Goal: Check status: Check status

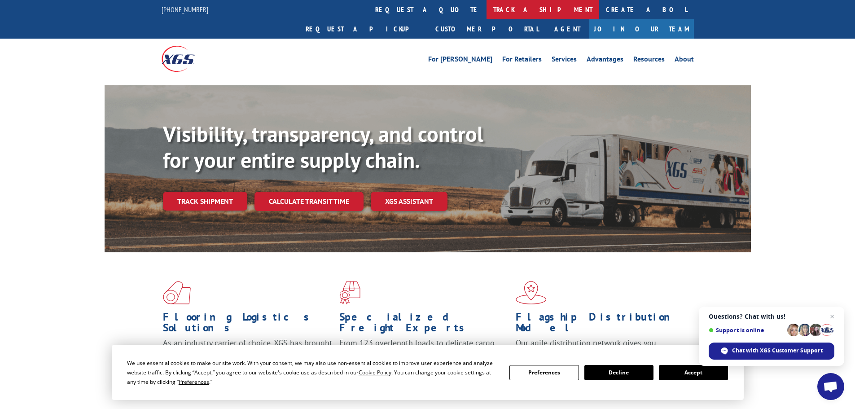
click at [487, 8] on link "track a shipment" at bounding box center [543, 9] width 113 height 19
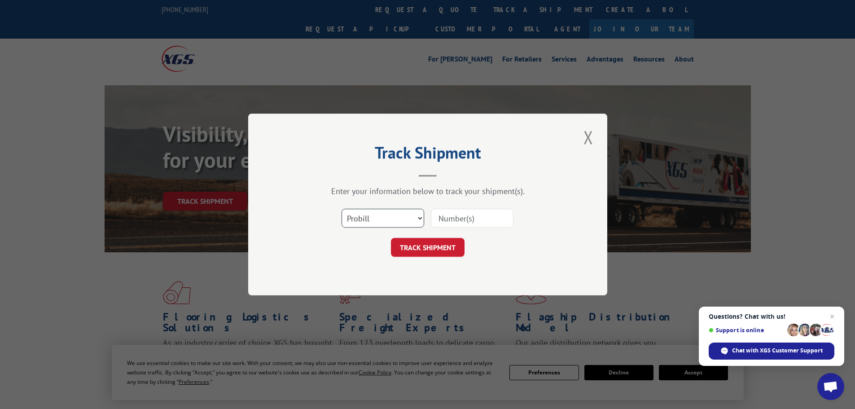
click at [350, 215] on select "Select category... Probill BOL PO" at bounding box center [383, 218] width 83 height 19
select select "po"
click at [342, 209] on select "Select category... Probill BOL PO" at bounding box center [383, 218] width 83 height 19
click at [453, 223] on input at bounding box center [472, 218] width 83 height 19
type input "18511152"
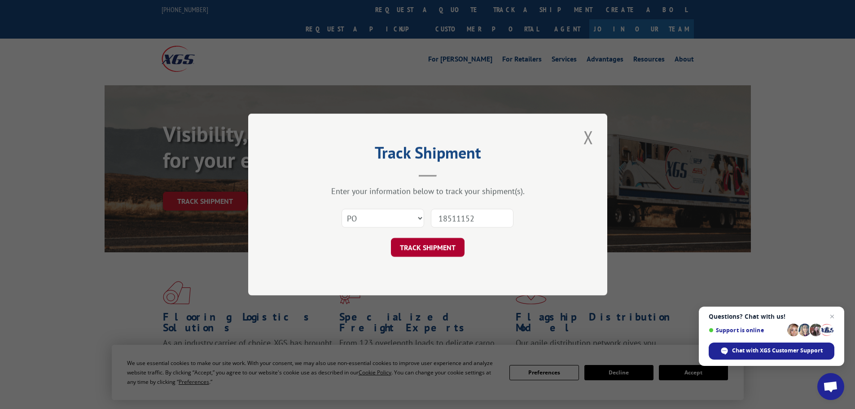
click at [416, 246] on button "TRACK SHIPMENT" at bounding box center [428, 247] width 74 height 19
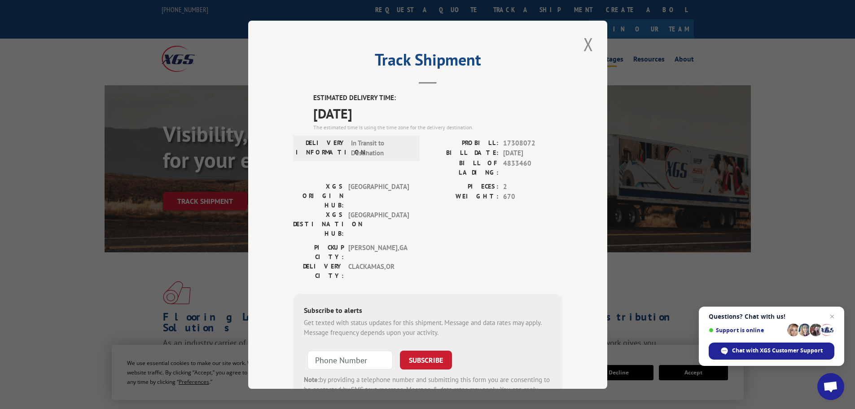
click at [588, 45] on button "Close modal" at bounding box center [588, 44] width 15 height 25
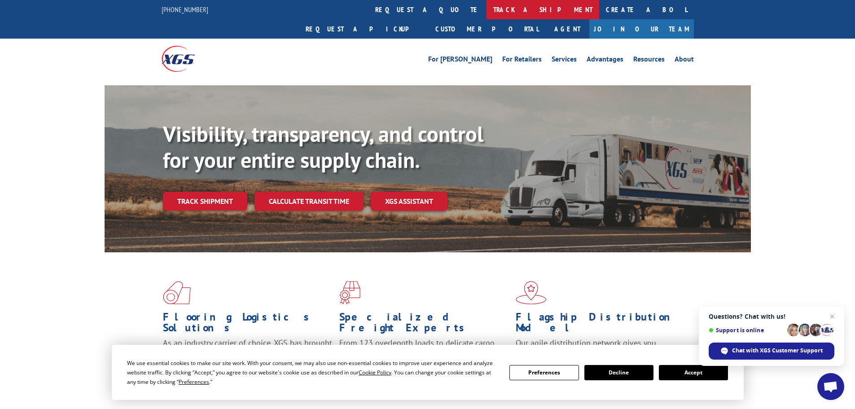
click at [487, 7] on link "track a shipment" at bounding box center [543, 9] width 113 height 19
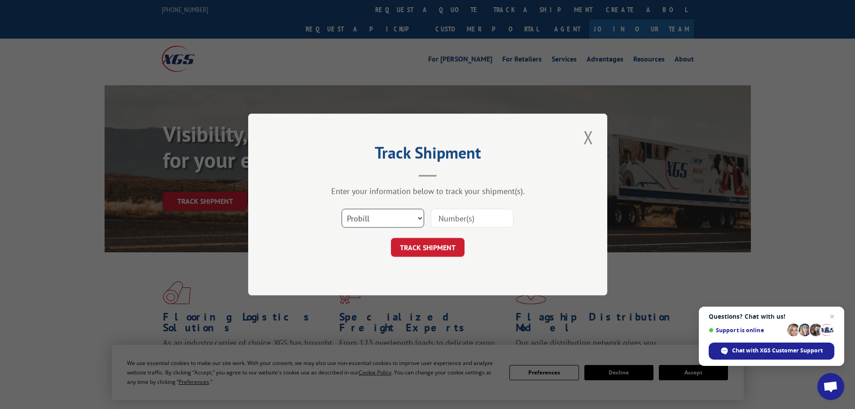
click at [365, 221] on select "Select category... Probill BOL PO" at bounding box center [383, 218] width 83 height 19
select select "po"
click at [342, 209] on select "Select category... Probill BOL PO" at bounding box center [383, 218] width 83 height 19
click at [464, 219] on input at bounding box center [472, 218] width 83 height 19
type input "18509091"
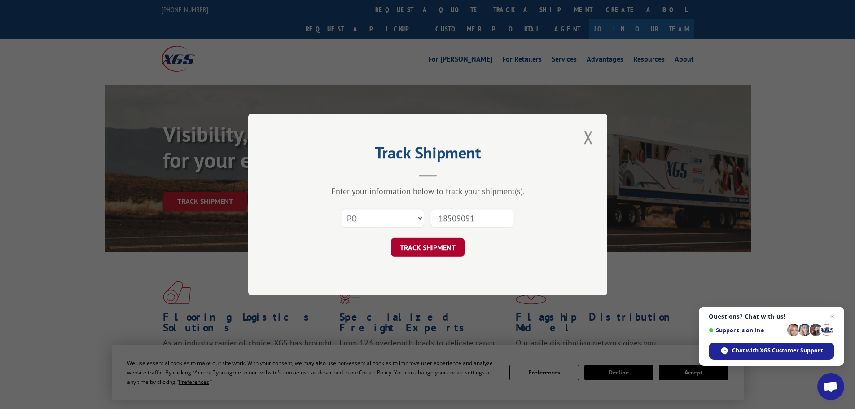
click at [448, 249] on button "TRACK SHIPMENT" at bounding box center [428, 247] width 74 height 19
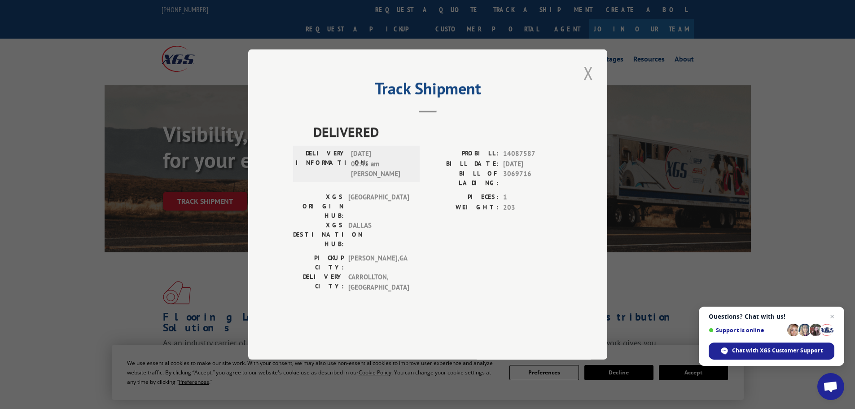
drag, startPoint x: 592, startPoint y: 98, endPoint x: 584, endPoint y: 98, distance: 7.2
click at [591, 85] on button "Close modal" at bounding box center [588, 73] width 15 height 25
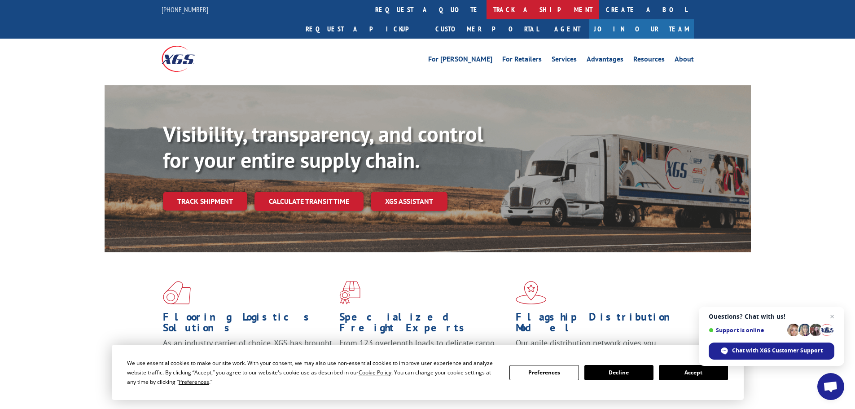
click at [487, 14] on link "track a shipment" at bounding box center [543, 9] width 113 height 19
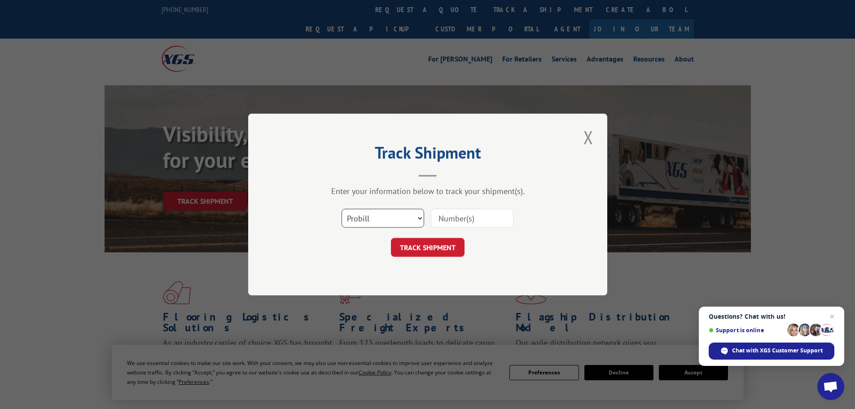
drag, startPoint x: 387, startPoint y: 218, endPoint x: 384, endPoint y: 226, distance: 8.7
click at [387, 218] on select "Select category... Probill BOL PO" at bounding box center [383, 218] width 83 height 19
select select "po"
click at [342, 209] on select "Select category... Probill BOL PO" at bounding box center [383, 218] width 83 height 19
click at [459, 212] on input at bounding box center [472, 218] width 83 height 19
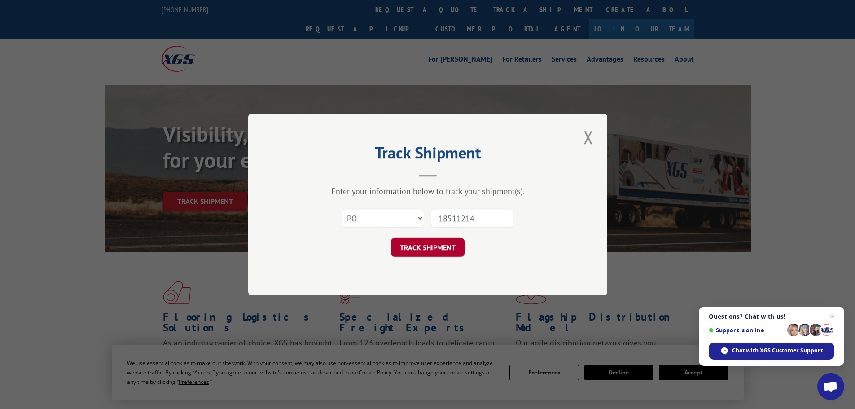
type input "18511214"
click at [450, 251] on button "TRACK SHIPMENT" at bounding box center [428, 247] width 74 height 19
click at [450, 251] on div "Track Shipment Enter your information below to track your shipment(s). Select c…" at bounding box center [427, 205] width 359 height 182
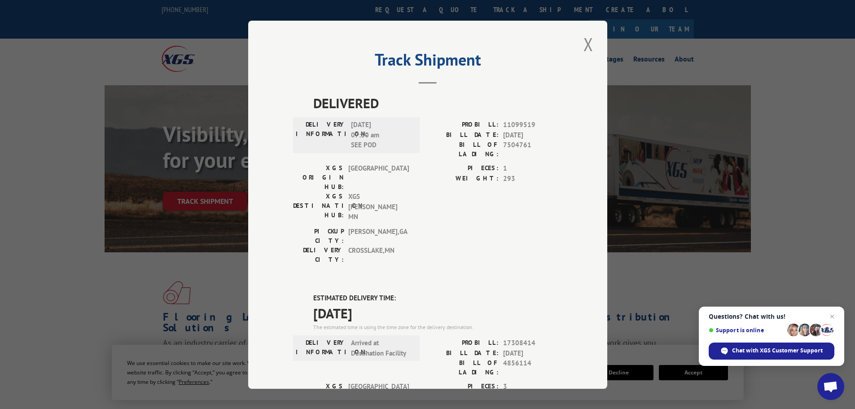
drag, startPoint x: 587, startPoint y: 51, endPoint x: 571, endPoint y: 47, distance: 16.2
click at [587, 50] on button "Close modal" at bounding box center [588, 44] width 15 height 25
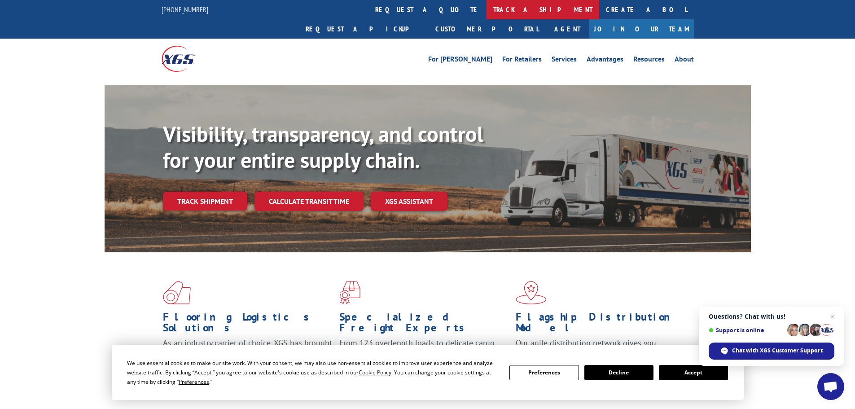
click at [487, 13] on link "track a shipment" at bounding box center [543, 9] width 113 height 19
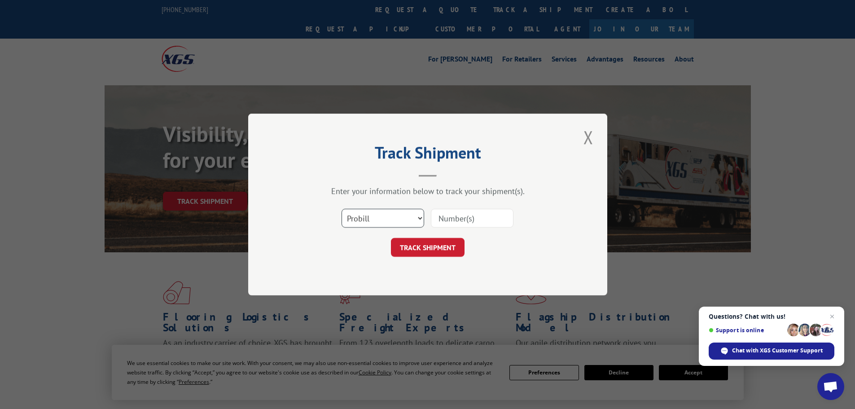
drag, startPoint x: 380, startPoint y: 218, endPoint x: 378, endPoint y: 227, distance: 9.2
click at [380, 218] on select "Select category... Probill BOL PO" at bounding box center [383, 218] width 83 height 19
select select "po"
click at [342, 209] on select "Select category... Probill BOL PO" at bounding box center [383, 218] width 83 height 19
click at [473, 221] on input at bounding box center [472, 218] width 83 height 19
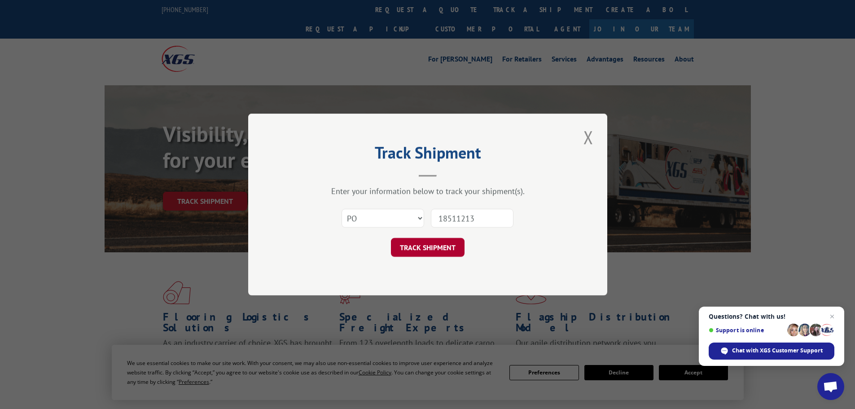
type input "18511213"
click at [457, 246] on button "TRACK SHIPMENT" at bounding box center [428, 247] width 74 height 19
click at [457, 246] on div "Track Shipment Enter your information below to track your shipment(s). Select c…" at bounding box center [427, 205] width 359 height 182
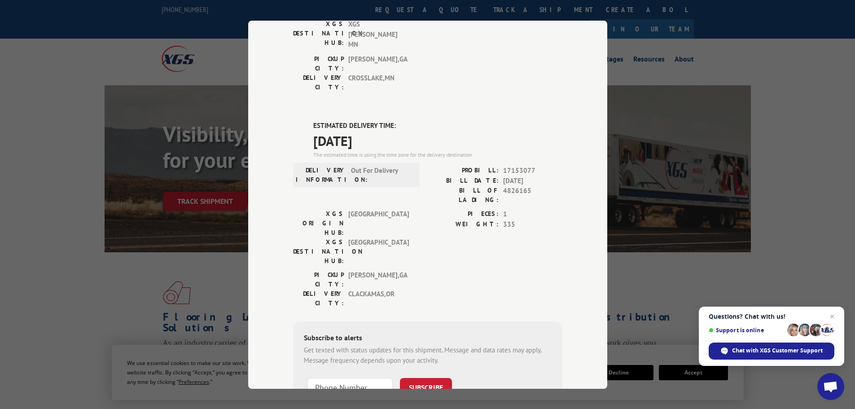
scroll to position [183, 0]
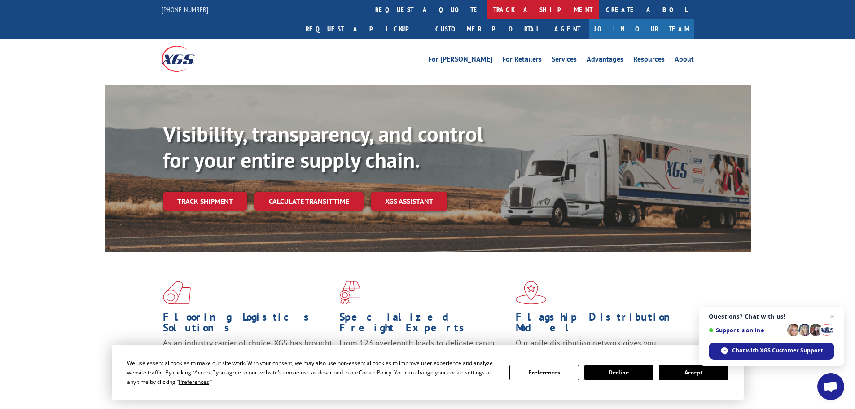
click at [487, 6] on link "track a shipment" at bounding box center [543, 9] width 113 height 19
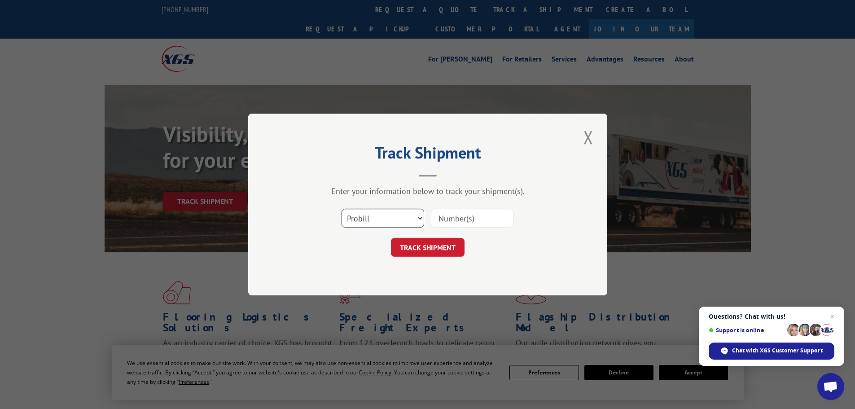
click at [379, 219] on select "Select category... Probill BOL PO" at bounding box center [383, 218] width 83 height 19
select select "po"
click at [342, 209] on select "Select category... Probill BOL PO" at bounding box center [383, 218] width 83 height 19
click at [486, 222] on input at bounding box center [472, 218] width 83 height 19
type input "18511198"
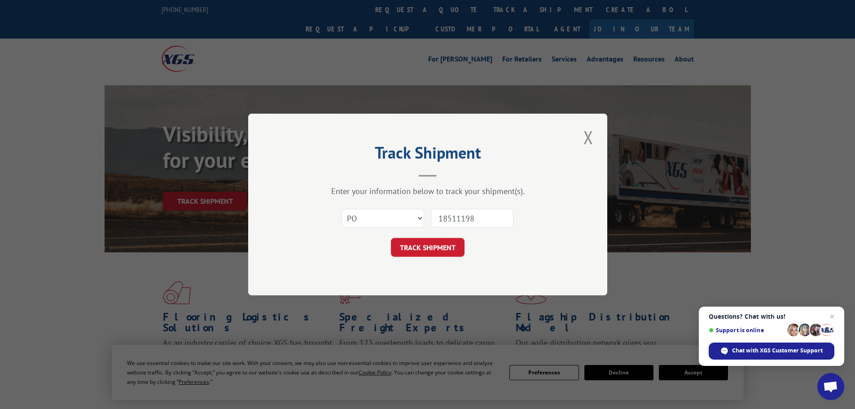
click at [391, 238] on button "TRACK SHIPMENT" at bounding box center [428, 247] width 74 height 19
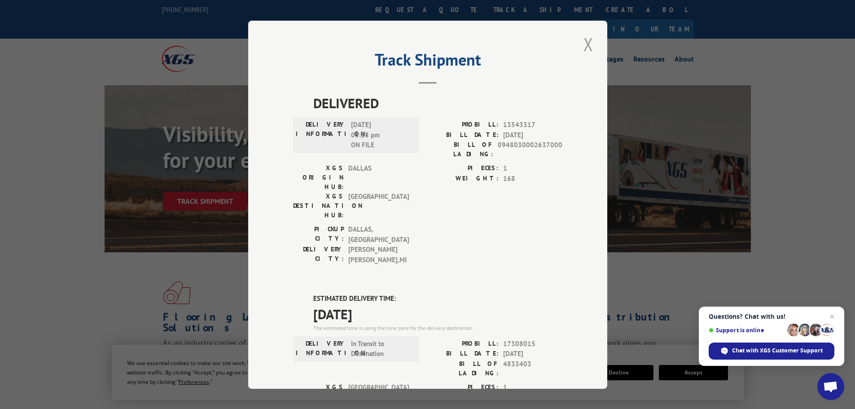
click at [581, 42] on button "Close modal" at bounding box center [588, 44] width 15 height 25
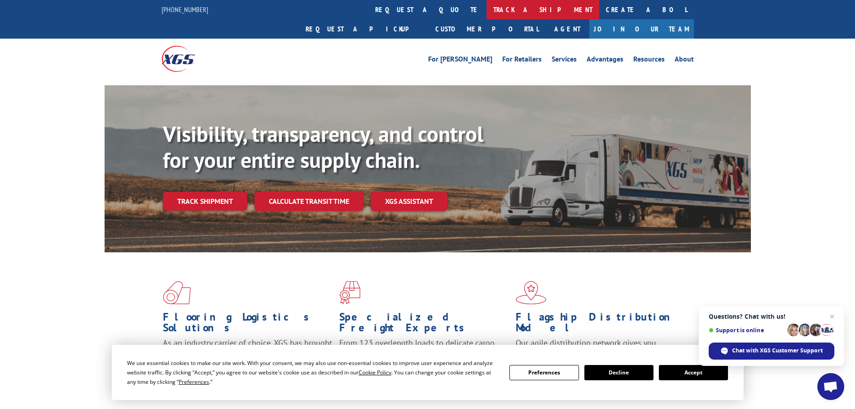
click at [487, 7] on link "track a shipment" at bounding box center [543, 9] width 113 height 19
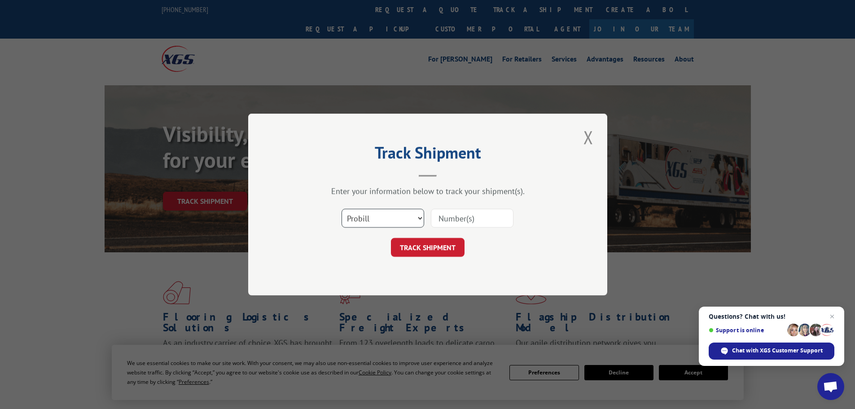
click at [364, 216] on select "Select category... Probill BOL PO" at bounding box center [383, 218] width 83 height 19
select select "po"
click at [342, 209] on select "Select category... Probill BOL PO" at bounding box center [383, 218] width 83 height 19
click at [467, 219] on input at bounding box center [472, 218] width 83 height 19
type input "18511310"
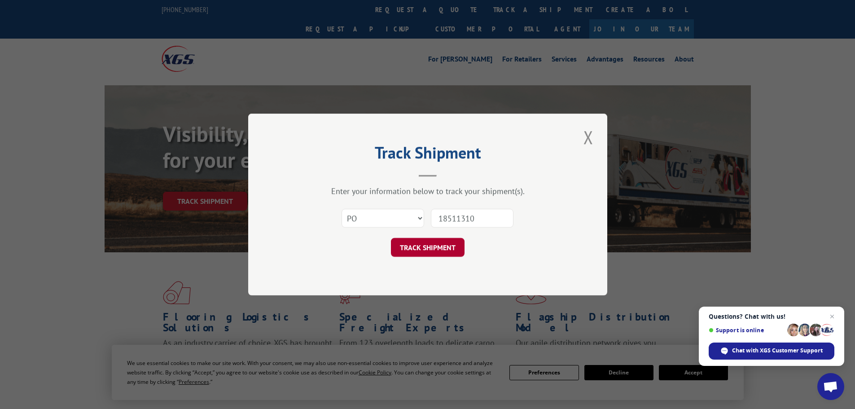
click at [439, 247] on button "TRACK SHIPMENT" at bounding box center [428, 247] width 74 height 19
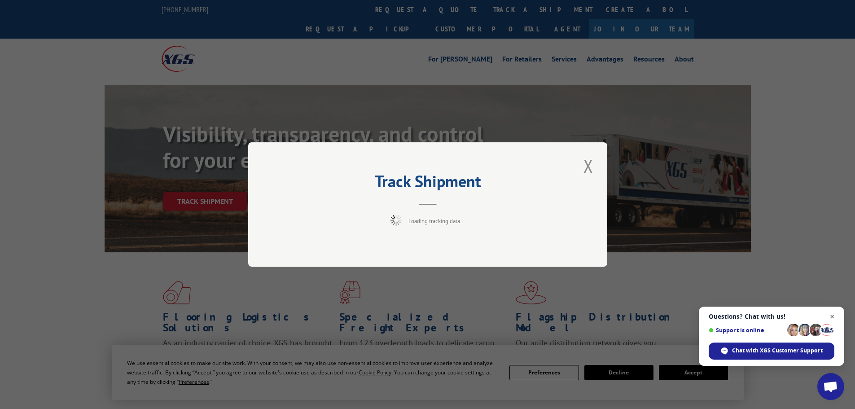
click at [830, 319] on span "Open chat" at bounding box center [832, 316] width 11 height 11
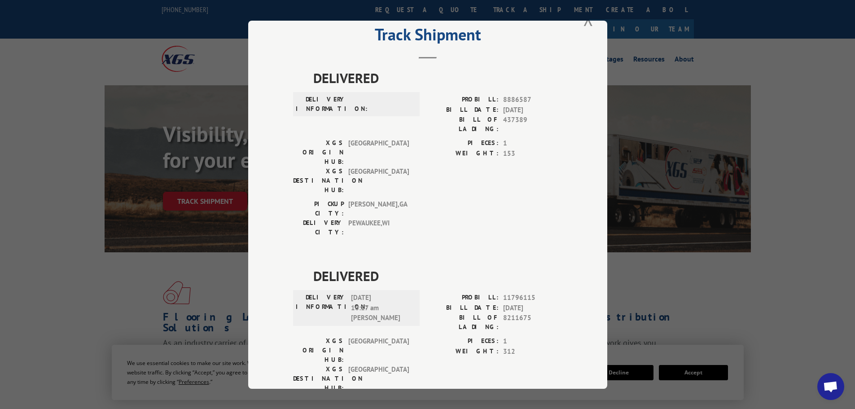
scroll to position [25, 0]
click at [588, 28] on button "Close modal" at bounding box center [588, 19] width 15 height 25
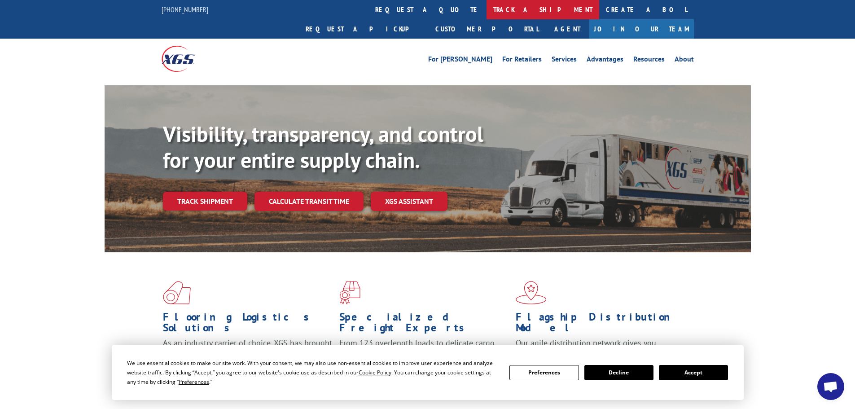
click at [487, 16] on link "track a shipment" at bounding box center [543, 9] width 113 height 19
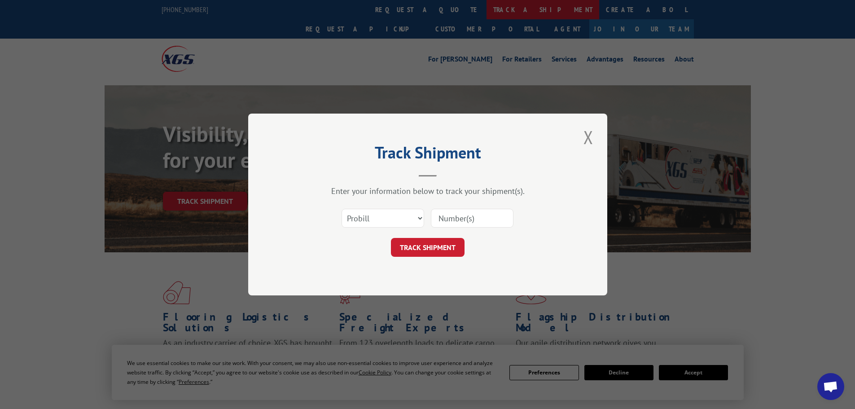
scroll to position [0, 0]
drag, startPoint x: 366, startPoint y: 219, endPoint x: 366, endPoint y: 224, distance: 4.9
click at [366, 219] on select "Select category... Probill BOL PO" at bounding box center [383, 218] width 83 height 19
select select "po"
click at [342, 209] on select "Select category... Probill BOL PO" at bounding box center [383, 218] width 83 height 19
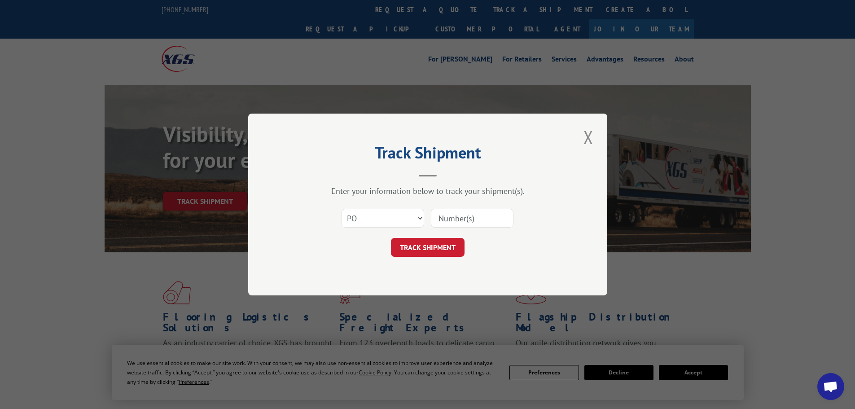
click at [467, 219] on input at bounding box center [472, 218] width 83 height 19
type input "18511239"
click at [446, 241] on button "TRACK SHIPMENT" at bounding box center [428, 247] width 74 height 19
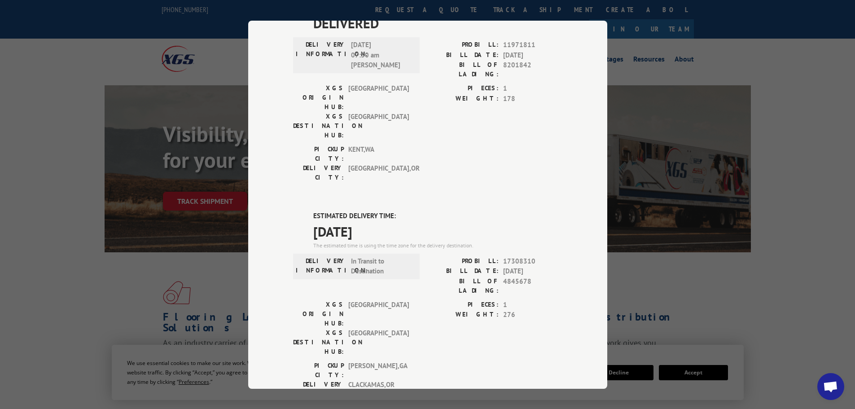
scroll to position [327, 0]
